Goal: Information Seeking & Learning: Check status

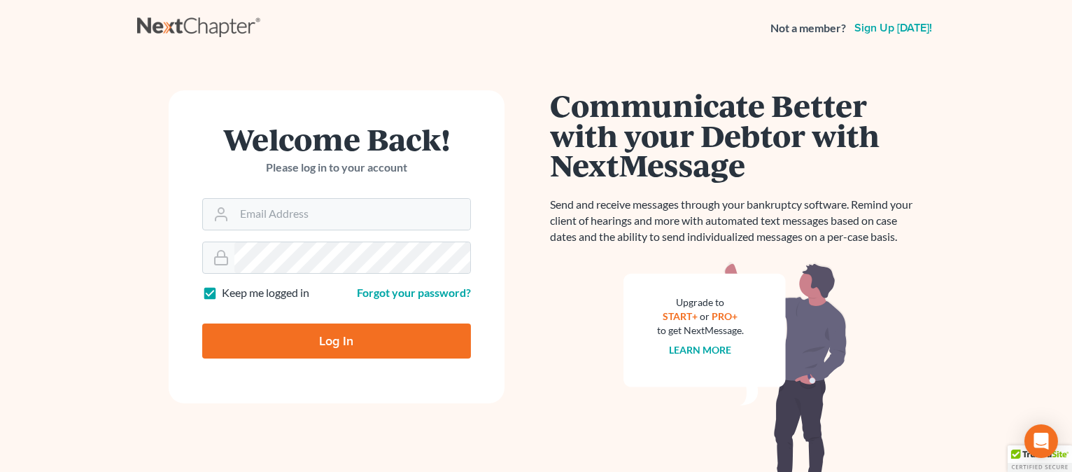
click at [290, 334] on input "Log In" at bounding box center [336, 340] width 269 height 35
type input "Thinking..."
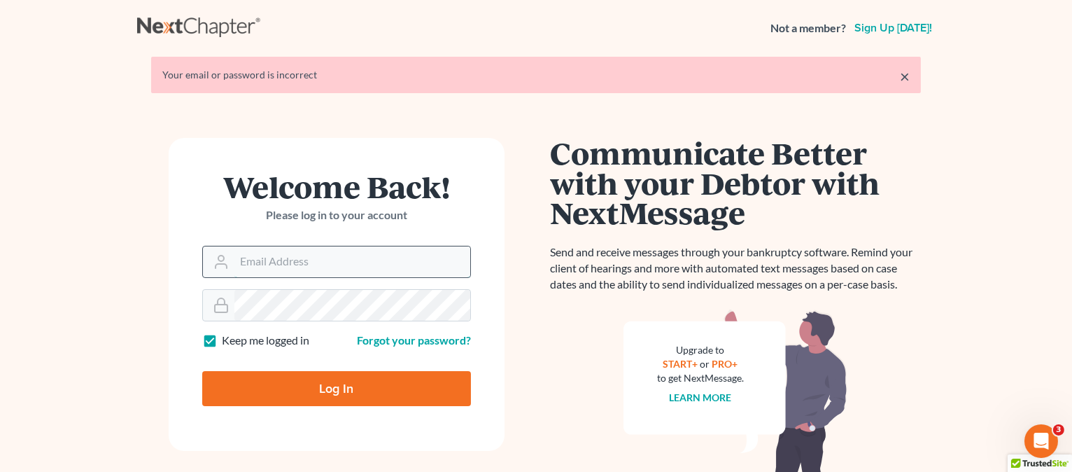
click at [291, 269] on input "Email Address" at bounding box center [352, 261] width 236 height 31
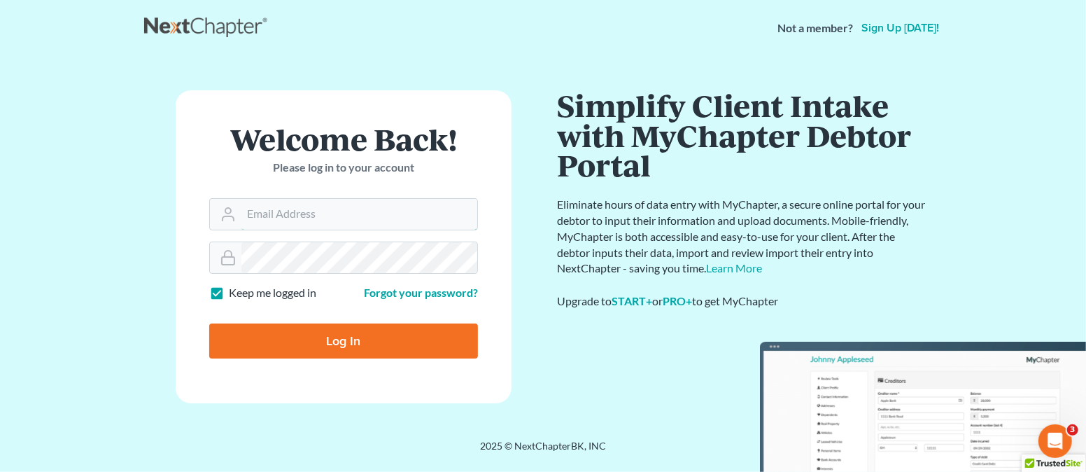
type input "[EMAIL_ADDRESS][DOMAIN_NAME]"
click at [400, 339] on input "Log In" at bounding box center [343, 340] width 269 height 35
type input "Thinking..."
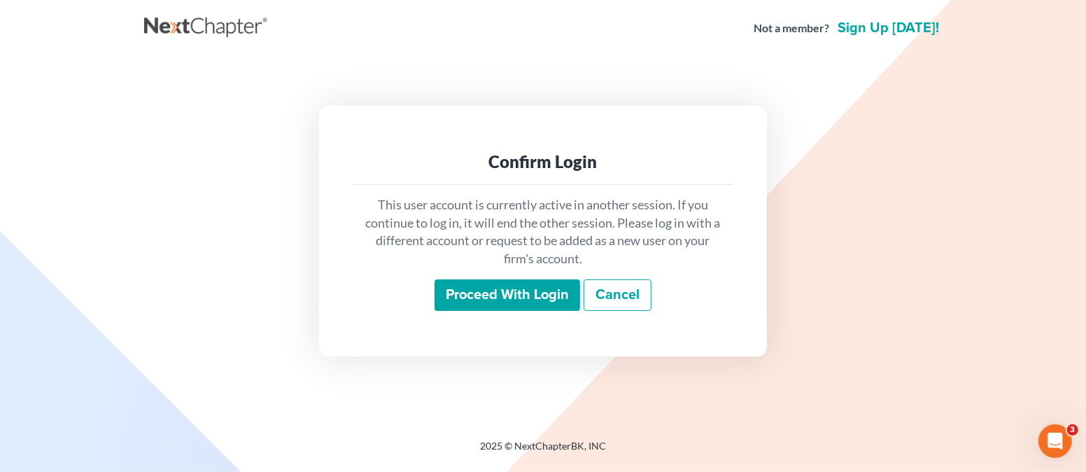
click at [520, 286] on input "Proceed with login" at bounding box center [508, 295] width 146 height 32
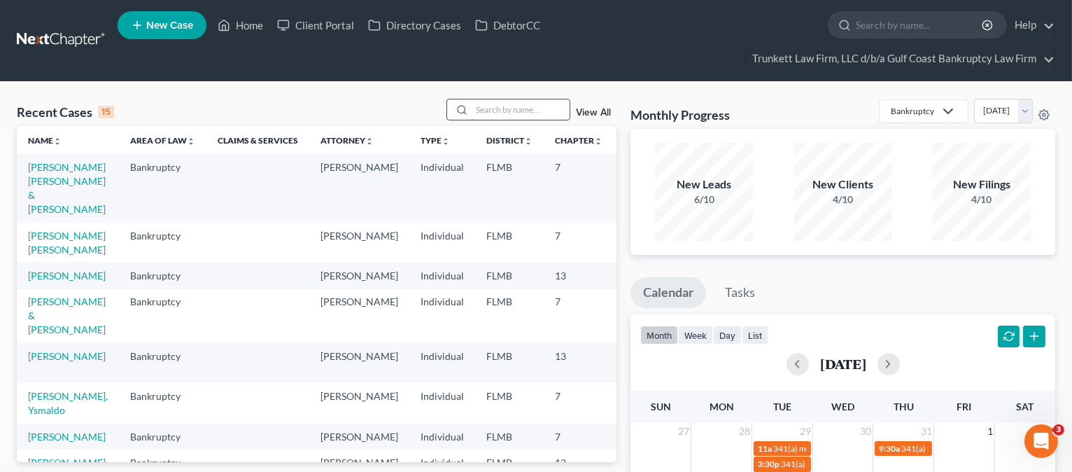
click at [504, 105] on input "search" at bounding box center [521, 109] width 98 height 20
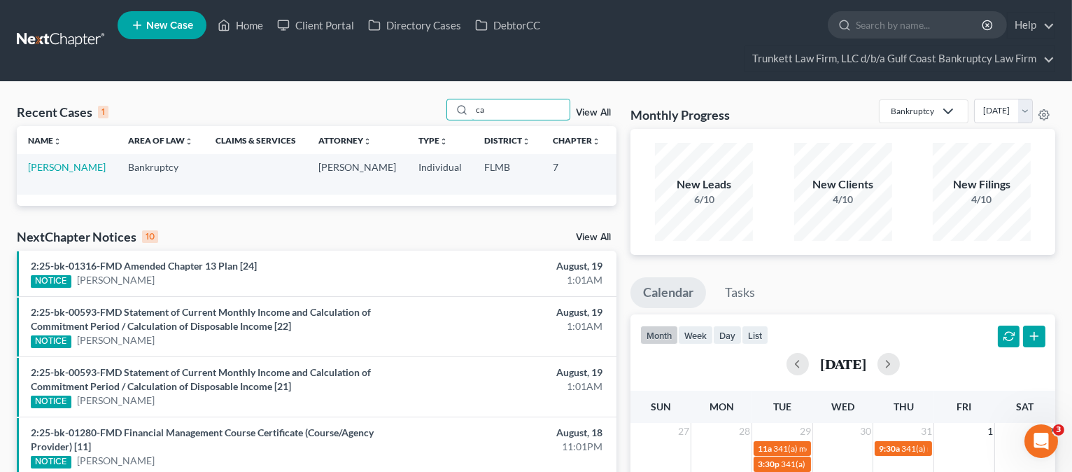
type input "c"
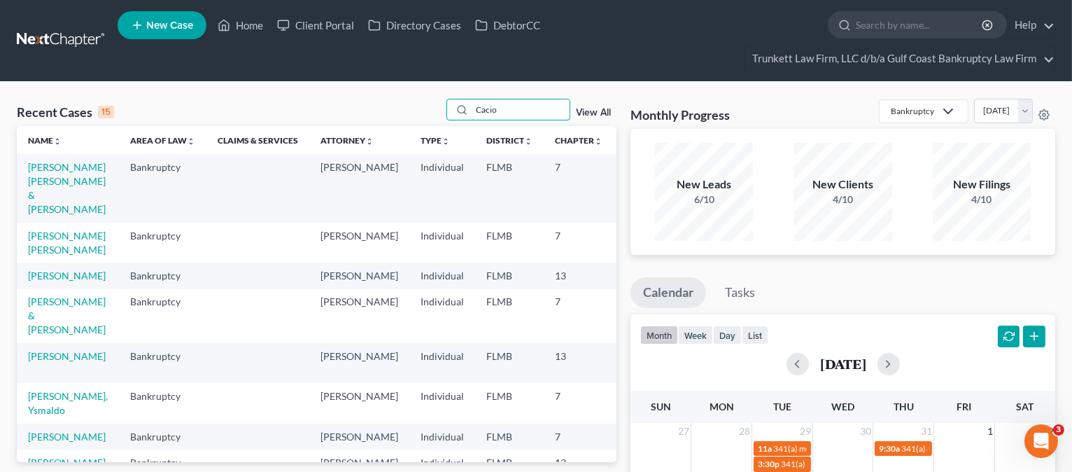
type input "Cacio"
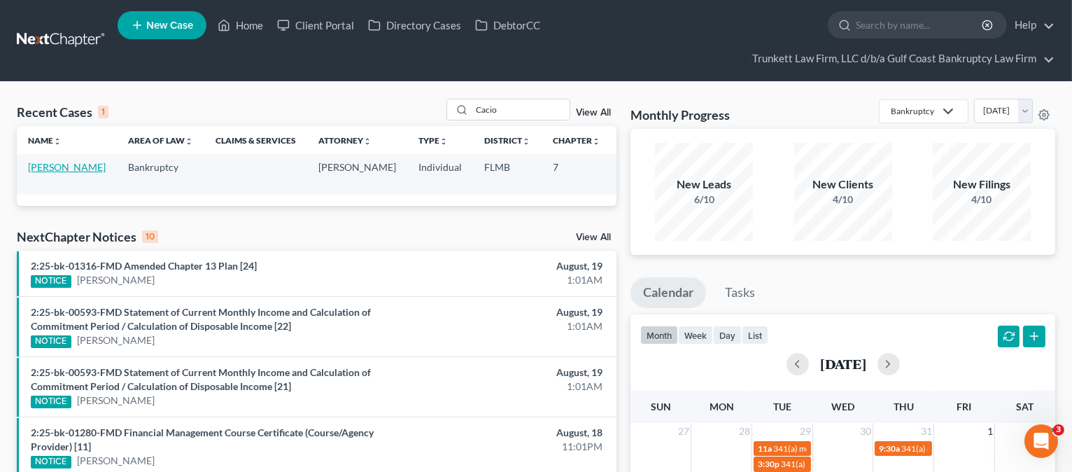
click at [29, 173] on link "Cacio, Vincent" at bounding box center [67, 167] width 78 height 12
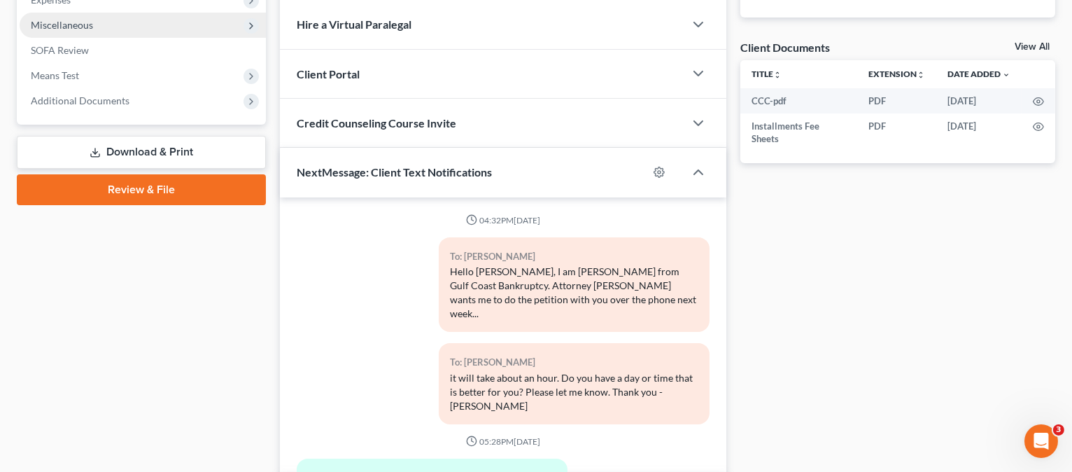
scroll to position [414, 0]
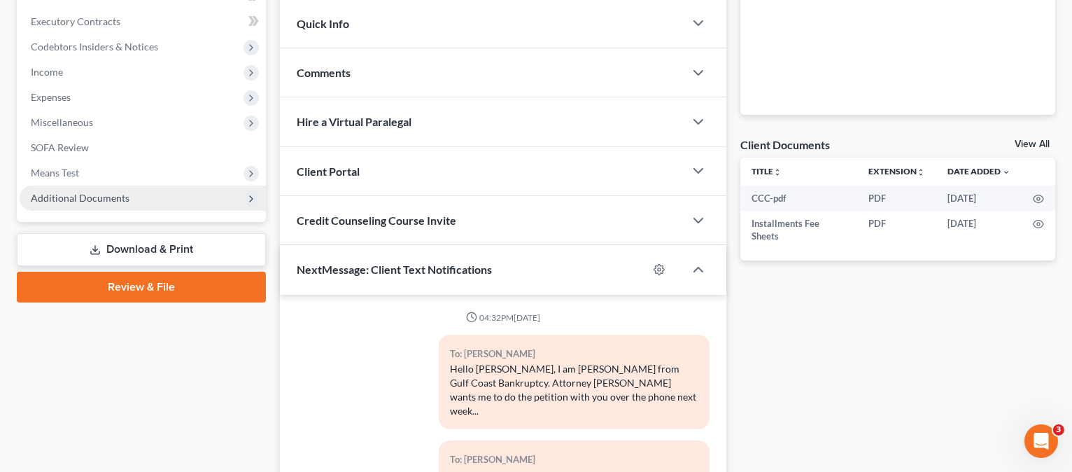
click at [99, 192] on span "Additional Documents" at bounding box center [80, 198] width 99 height 12
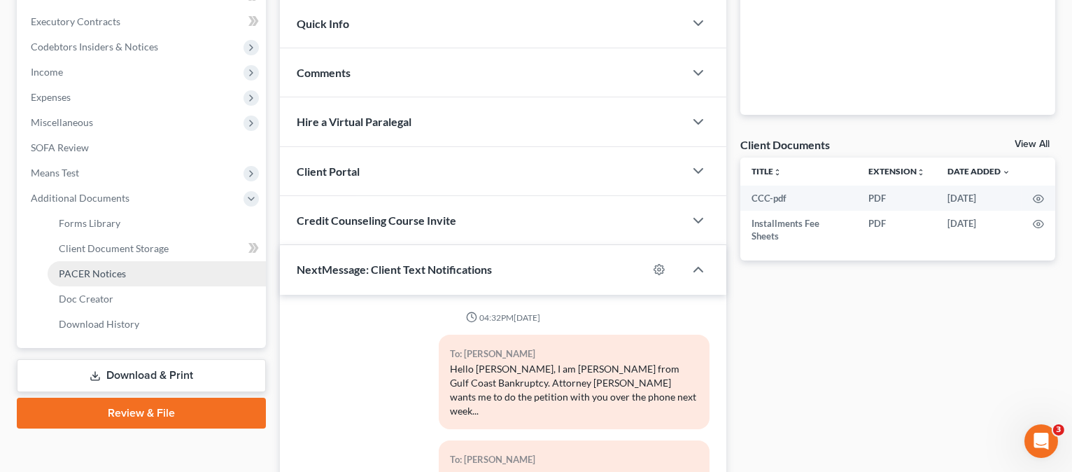
click at [120, 267] on span "PACER Notices" at bounding box center [92, 273] width 67 height 12
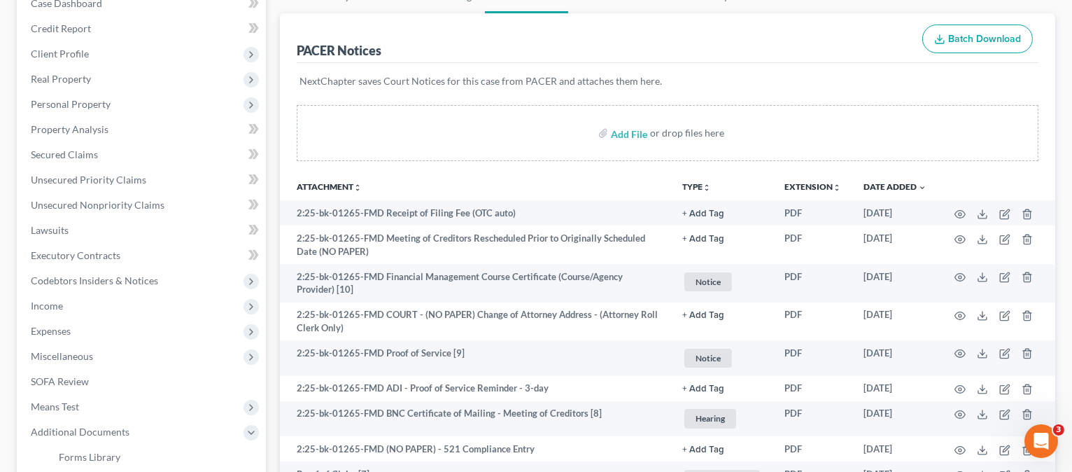
scroll to position [186, 0]
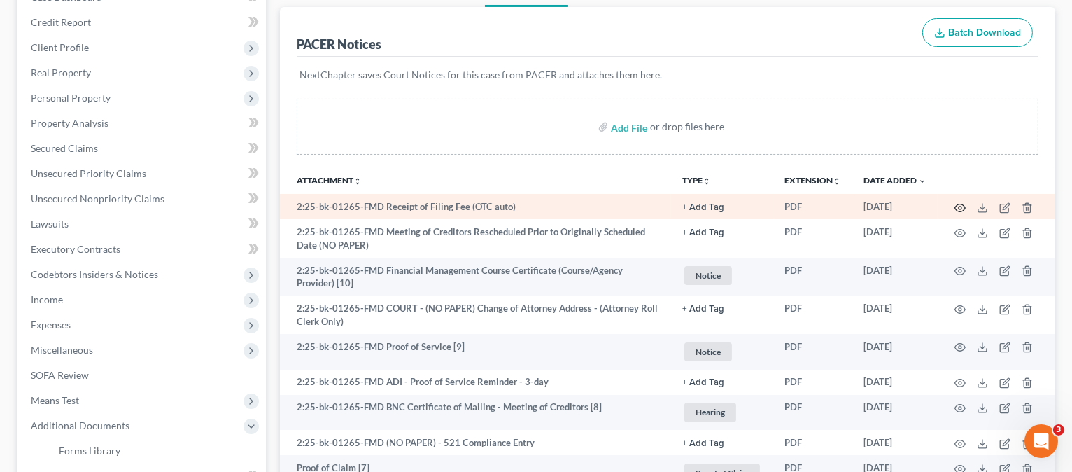
click at [959, 206] on circle "button" at bounding box center [960, 207] width 3 height 3
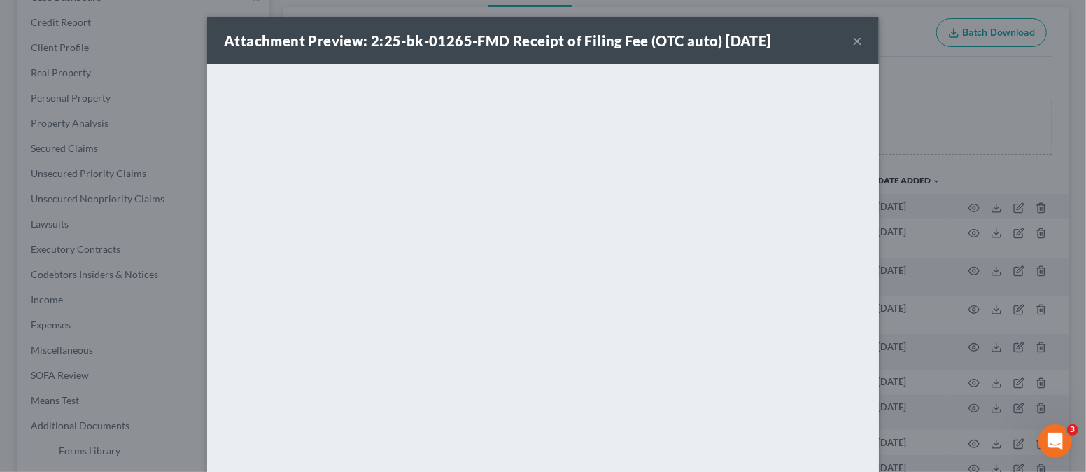
click at [853, 36] on button "×" at bounding box center [858, 40] width 10 height 17
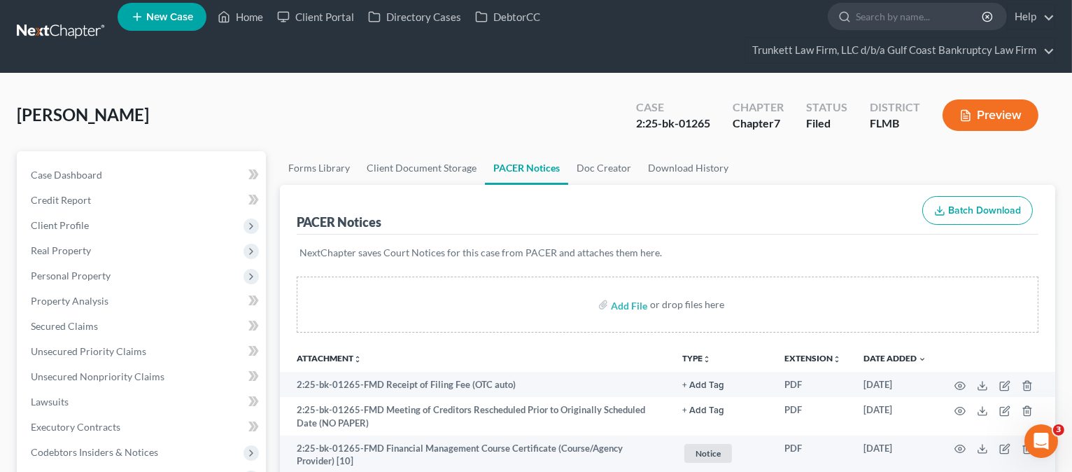
scroll to position [0, 0]
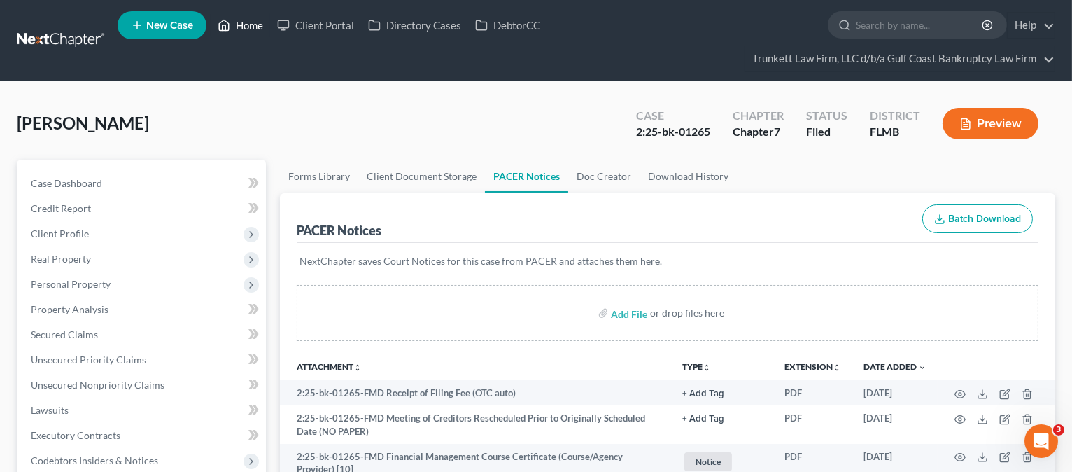
click at [247, 24] on link "Home" at bounding box center [240, 25] width 59 height 25
